Goal: Find specific page/section: Find specific page/section

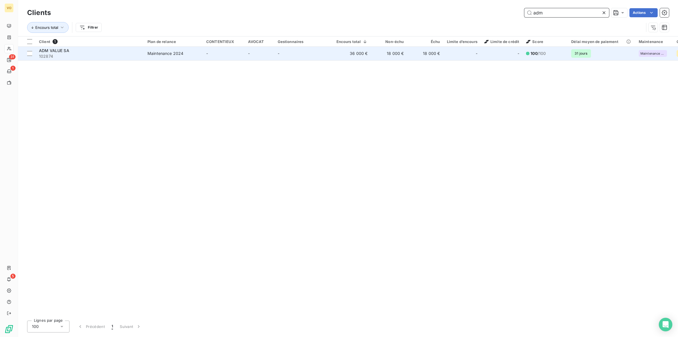
type input "adm"
click at [170, 52] on div "Maintenance 2024" at bounding box center [166, 54] width 36 height 6
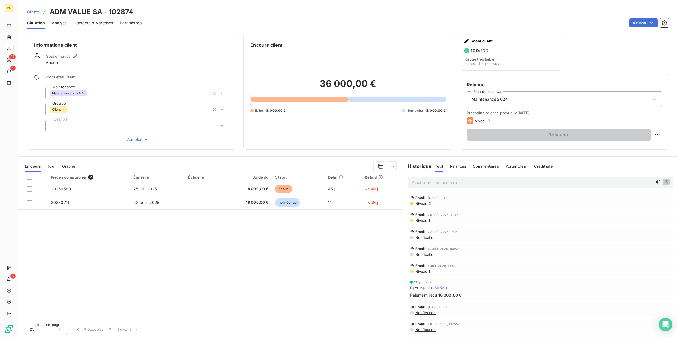
drag, startPoint x: 244, startPoint y: 265, endPoint x: 247, endPoint y: 264, distance: 3.2
click at [246, 265] on div "Pièces comptables 2 Émise le Échue le Solde dû Statut Délai Retard 20250580 [DA…" at bounding box center [210, 246] width 385 height 148
click at [60, 22] on span "Analyse" at bounding box center [59, 23] width 15 height 6
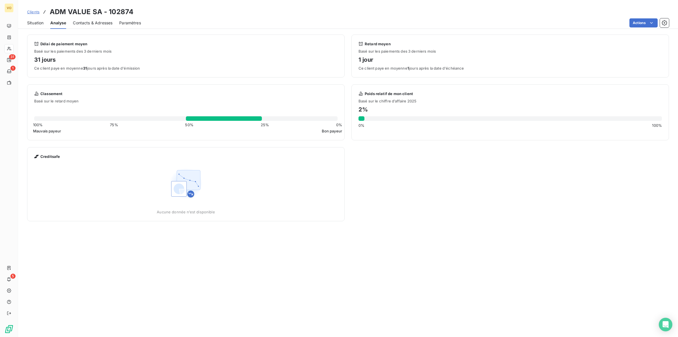
click at [80, 22] on span "Contacts & Adresses" at bounding box center [93, 23] width 40 height 6
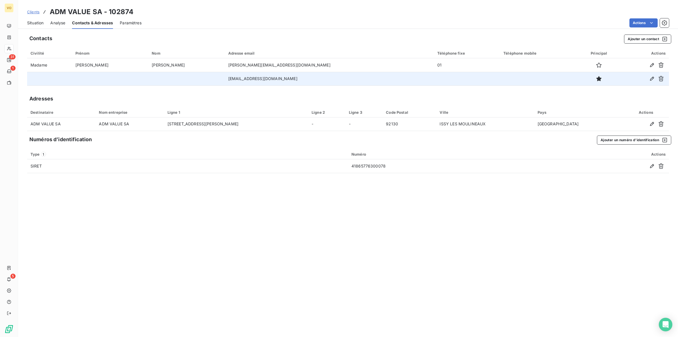
click at [267, 78] on td "[EMAIL_ADDRESS][DOMAIN_NAME]" at bounding box center [329, 79] width 209 height 14
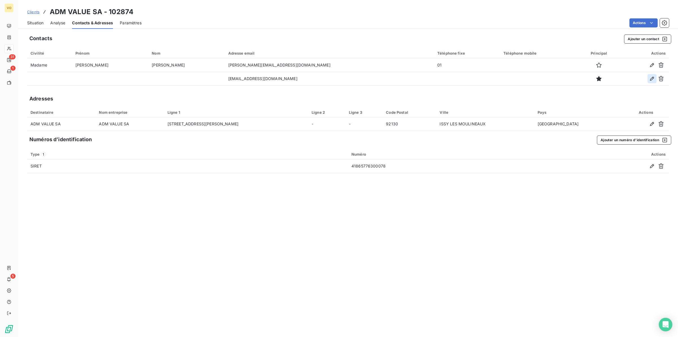
click at [650, 78] on icon "button" at bounding box center [653, 79] width 6 height 6
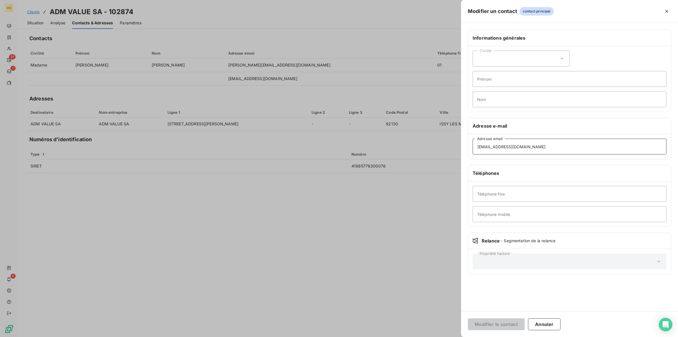
click at [531, 145] on input "[EMAIL_ADDRESS][DOMAIN_NAME]" at bounding box center [570, 147] width 194 height 16
type input "[EMAIL_ADDRESS][DOMAIN_NAME]"
click at [502, 323] on button "Modifier le contact" at bounding box center [496, 324] width 57 height 12
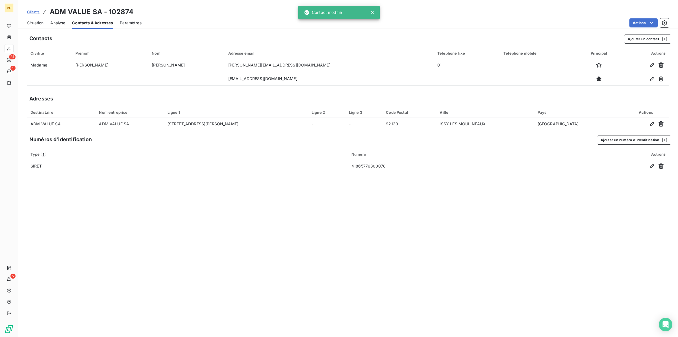
click at [367, 267] on div "Contacts Ajouter un contact Civilité Prénom Nom Adresse email Téléphone fixe Té…" at bounding box center [348, 184] width 660 height 306
drag, startPoint x: 282, startPoint y: 223, endPoint x: 279, endPoint y: 224, distance: 3.2
click at [282, 223] on div "Contacts Ajouter un contact Civilité Prénom Nom Adresse email Téléphone fixe Té…" at bounding box center [348, 184] width 660 height 306
click at [33, 19] on div "Situation" at bounding box center [35, 23] width 16 height 12
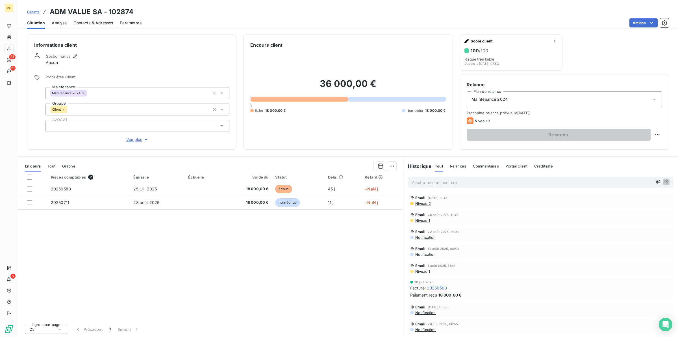
drag, startPoint x: 233, startPoint y: 274, endPoint x: 231, endPoint y: 271, distance: 4.0
click at [233, 273] on div "Pièces comptables 2 Émise le Échue le Solde dû Statut Délai Retard 20250580 [DA…" at bounding box center [210, 246] width 385 height 148
click at [218, 260] on div "Pièces comptables 2 Émise le Échue le Solde dû Statut Délai Retard 20250580 [DA…" at bounding box center [210, 246] width 385 height 148
drag, startPoint x: 224, startPoint y: 255, endPoint x: 265, endPoint y: 248, distance: 42.1
click at [225, 254] on div "Pièces comptables 2 Émise le Échue le Solde dû Statut Délai Retard 20250580 [DA…" at bounding box center [210, 246] width 385 height 148
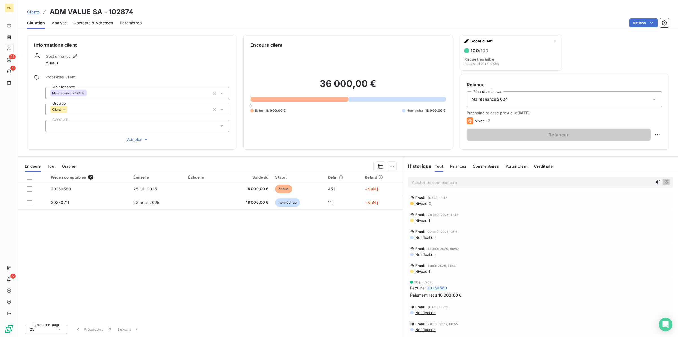
drag, startPoint x: 308, startPoint y: 244, endPoint x: 173, endPoint y: 141, distance: 169.4
click at [303, 241] on div "Pièces comptables 2 Émise le Échue le Solde dû Statut Délai Retard 20250580 [DA…" at bounding box center [210, 246] width 385 height 148
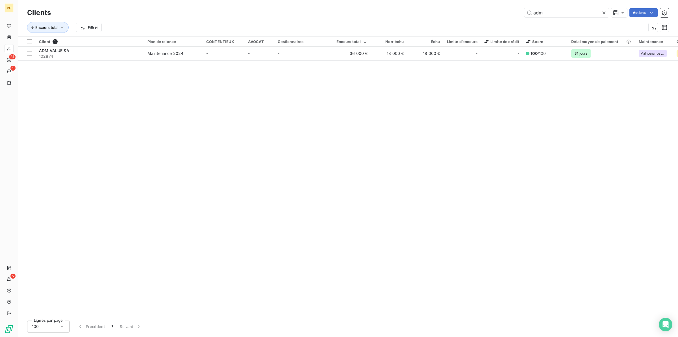
click at [256, 120] on div "Client 1 Plan de relance CONTENTIEUX AVOCAT Gestionnaires Encours total Non-éch…" at bounding box center [348, 175] width 660 height 279
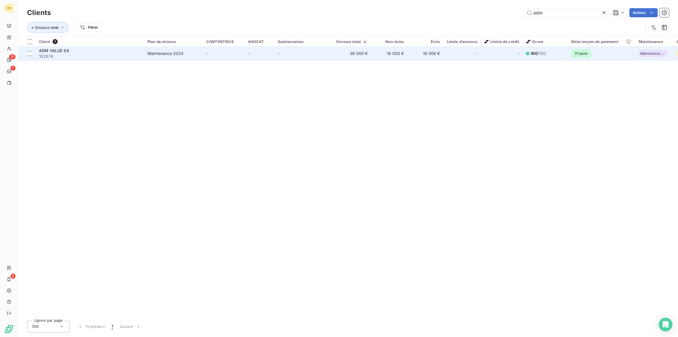
click at [57, 50] on span "ADM VALUE SA" at bounding box center [54, 50] width 30 height 5
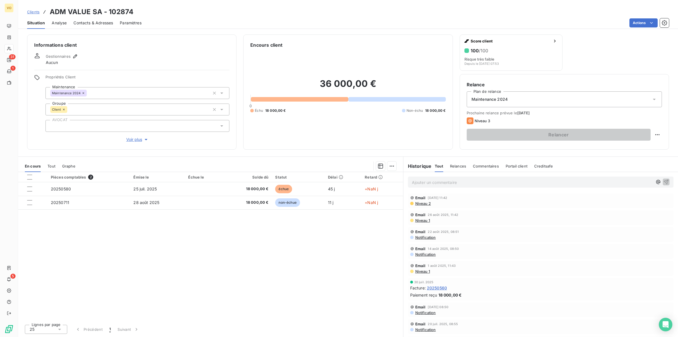
click at [208, 259] on div "Pièces comptables 2 Émise le Échue le Solde dû Statut Délai Retard 20250580 [DA…" at bounding box center [210, 246] width 385 height 148
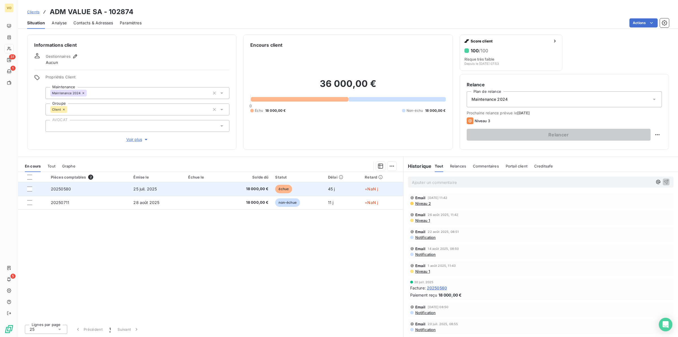
click at [207, 187] on td at bounding box center [204, 189] width 38 height 14
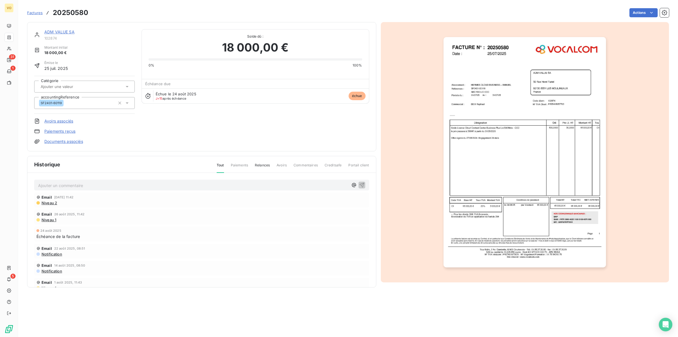
click at [519, 215] on img "button" at bounding box center [525, 152] width 163 height 230
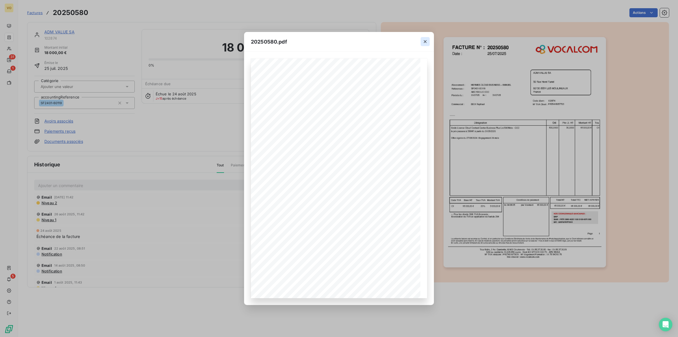
click at [425, 42] on icon "button" at bounding box center [425, 41] width 3 height 3
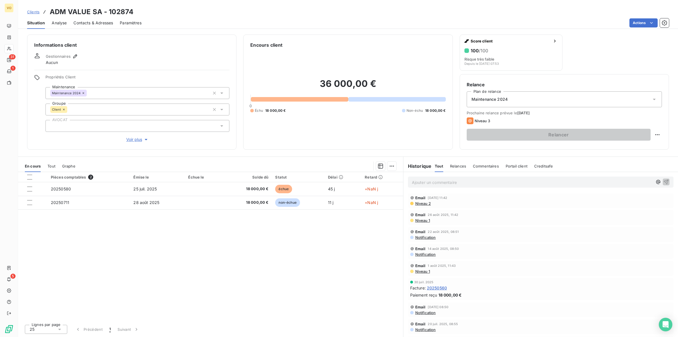
click at [265, 284] on div "Pièces comptables 2 Émise le Échue le Solde dû Statut Délai Retard 20250580 [DA…" at bounding box center [210, 246] width 385 height 148
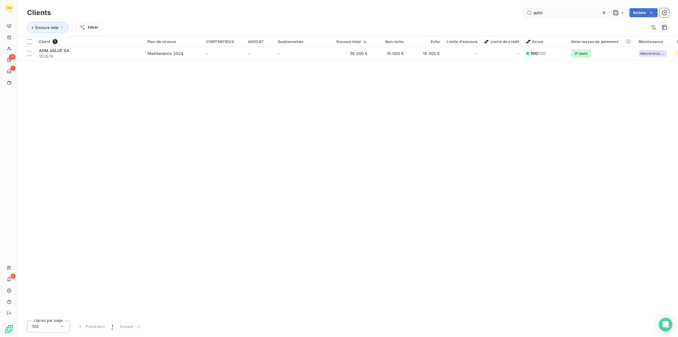
drag, startPoint x: 549, startPoint y: 13, endPoint x: 526, endPoint y: 9, distance: 23.5
click at [526, 9] on input "adm" at bounding box center [567, 12] width 85 height 9
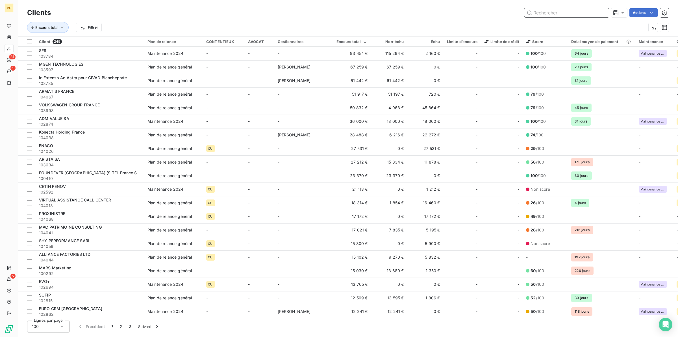
click at [550, 14] on input "text" at bounding box center [567, 12] width 85 height 9
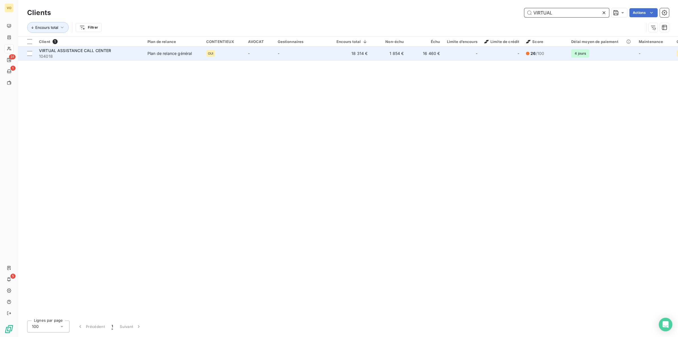
type input "VIRTUAL"
click at [94, 51] on span "VIRTUAL ASSISTANCE CALL CENTER" at bounding box center [75, 50] width 72 height 5
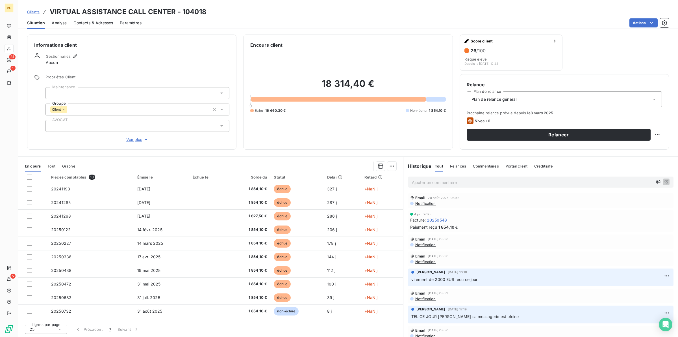
click at [348, 117] on div "18 314,40 € 0 Échu 16 460,30 € Non-échu 1 854,10 €" at bounding box center [347, 95] width 195 height 94
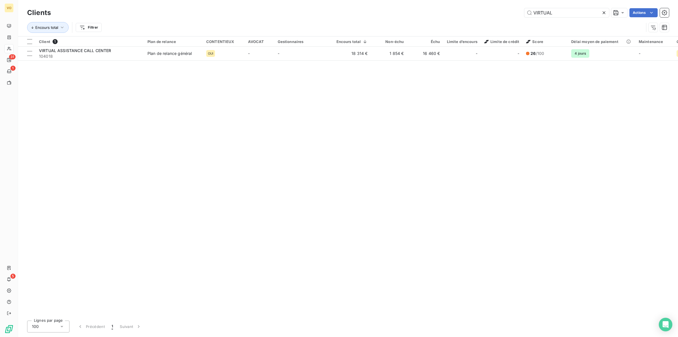
drag, startPoint x: 560, startPoint y: 14, endPoint x: 524, endPoint y: 9, distance: 36.3
click at [525, 9] on div "VIRTUAL" at bounding box center [567, 12] width 85 height 9
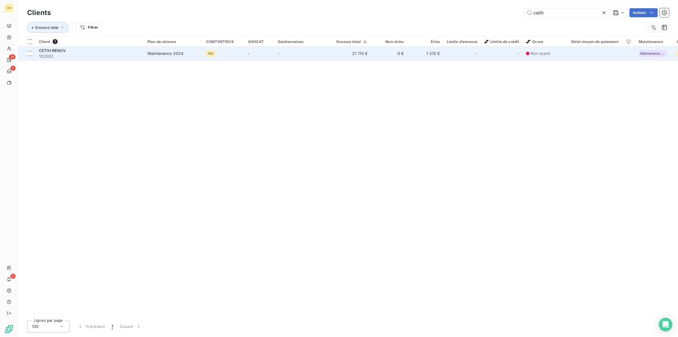
type input "cetih"
click at [226, 51] on div "OUI" at bounding box center [223, 53] width 35 height 7
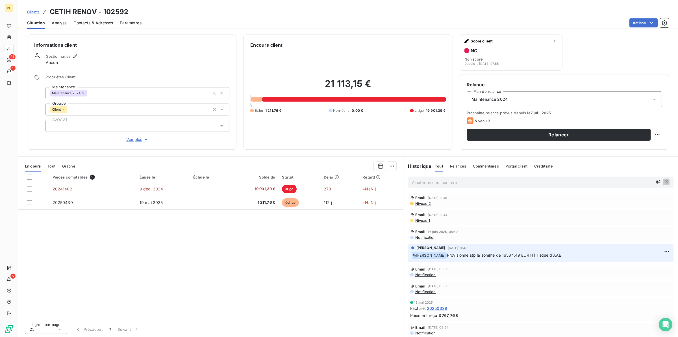
click at [279, 270] on div "Pièces comptables 2 Émise le Échue le Solde dû Statut Délai Retard 20241402 [DA…" at bounding box center [210, 246] width 385 height 148
click at [252, 272] on div "Pièces comptables 2 Émise le Échue le Solde dû Statut Délai Retard 20241402 [DA…" at bounding box center [210, 246] width 385 height 148
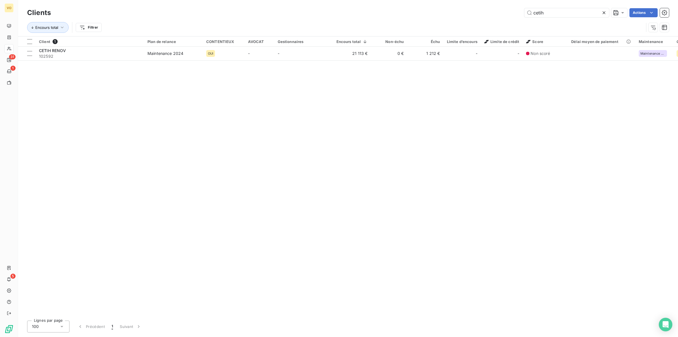
drag, startPoint x: 548, startPoint y: 12, endPoint x: 524, endPoint y: 8, distance: 24.5
click at [524, 8] on div "cetih Actions" at bounding box center [364, 12] width 612 height 9
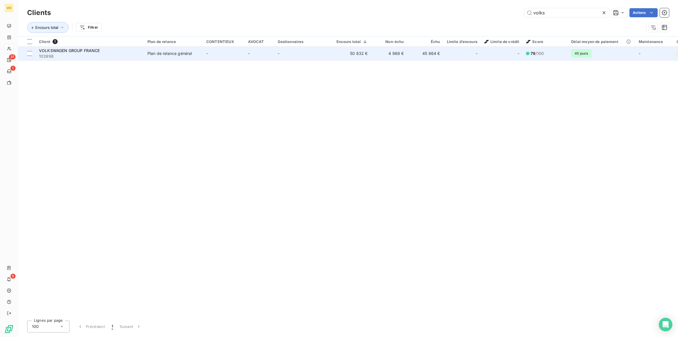
type input "volks"
click at [106, 51] on div "VOLKSWAGEN GROUP FRANCE" at bounding box center [90, 51] width 102 height 6
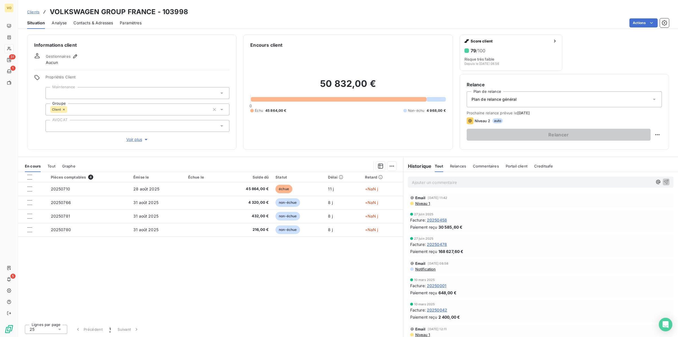
click at [267, 266] on div "Pièces comptables 4 Émise le Échue le Solde dû Statut Délai Retard 20250710 [DA…" at bounding box center [210, 246] width 385 height 148
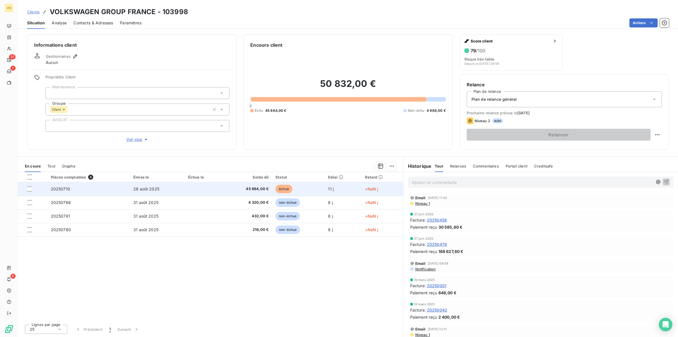
click at [141, 191] on span "28 août 2025" at bounding box center [146, 188] width 26 height 5
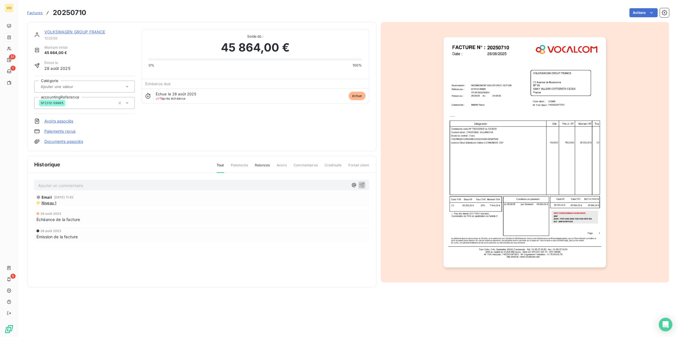
click at [490, 159] on img "button" at bounding box center [525, 152] width 163 height 230
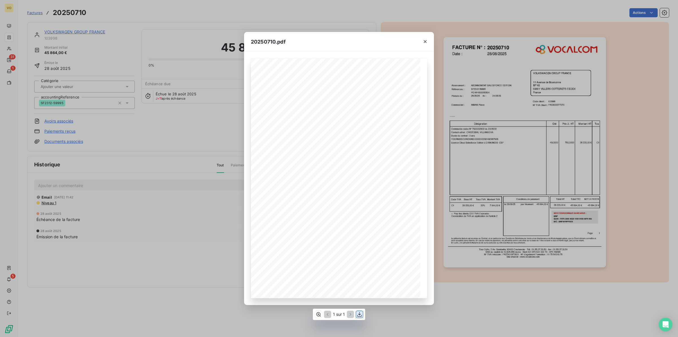
click at [358, 313] on icon "button" at bounding box center [360, 314] width 6 height 6
click at [318, 313] on icon "button" at bounding box center [319, 314] width 6 height 6
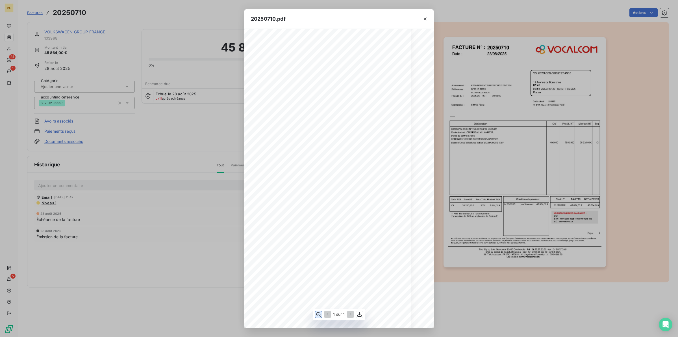
scroll to position [35, 16]
